Goal: Find specific page/section: Find specific page/section

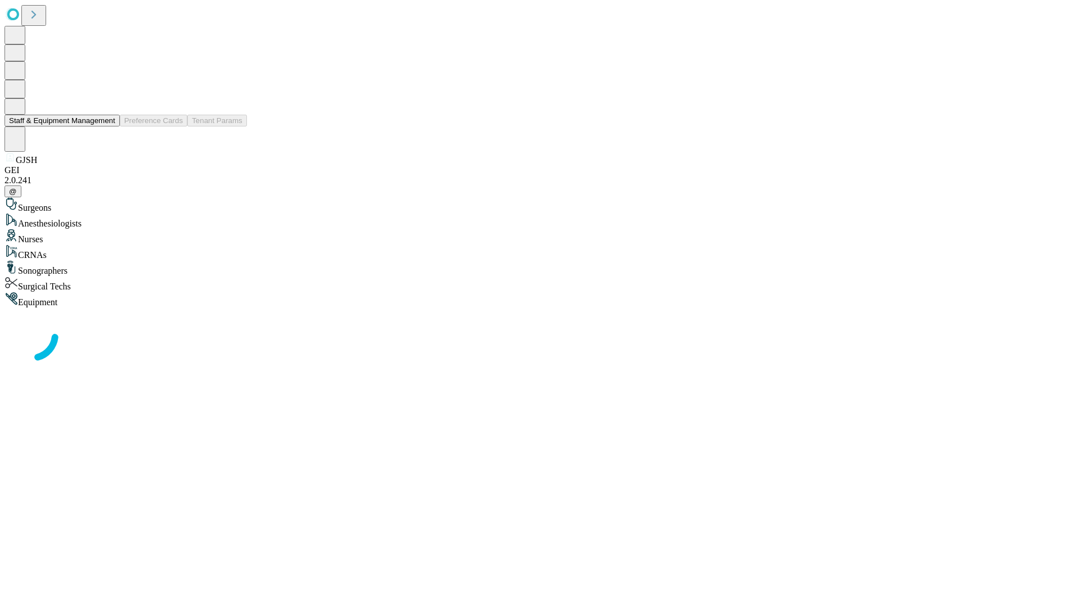
click at [107, 127] on button "Staff & Equipment Management" at bounding box center [61, 121] width 115 height 12
